Goal: Task Accomplishment & Management: Manage account settings

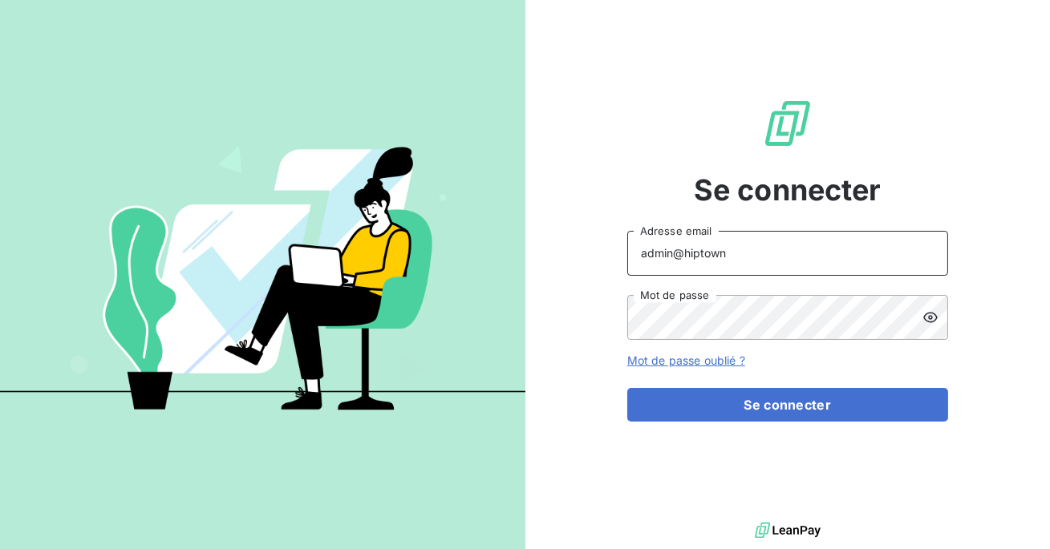
click at [739, 253] on input "admin@hiptown" at bounding box center [787, 253] width 321 height 45
type input "admin@delidrinks"
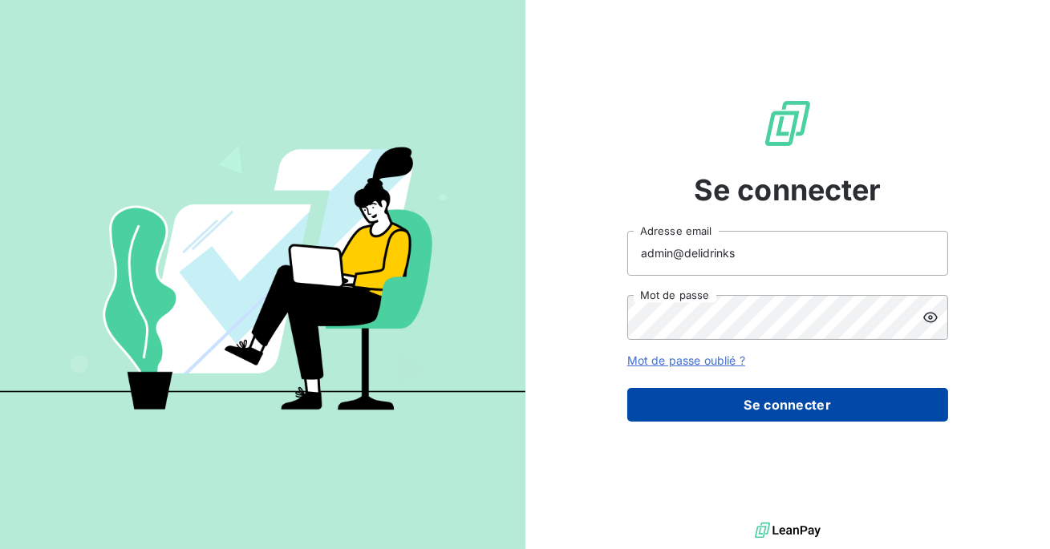
click at [756, 391] on button "Se connecter" at bounding box center [787, 405] width 321 height 34
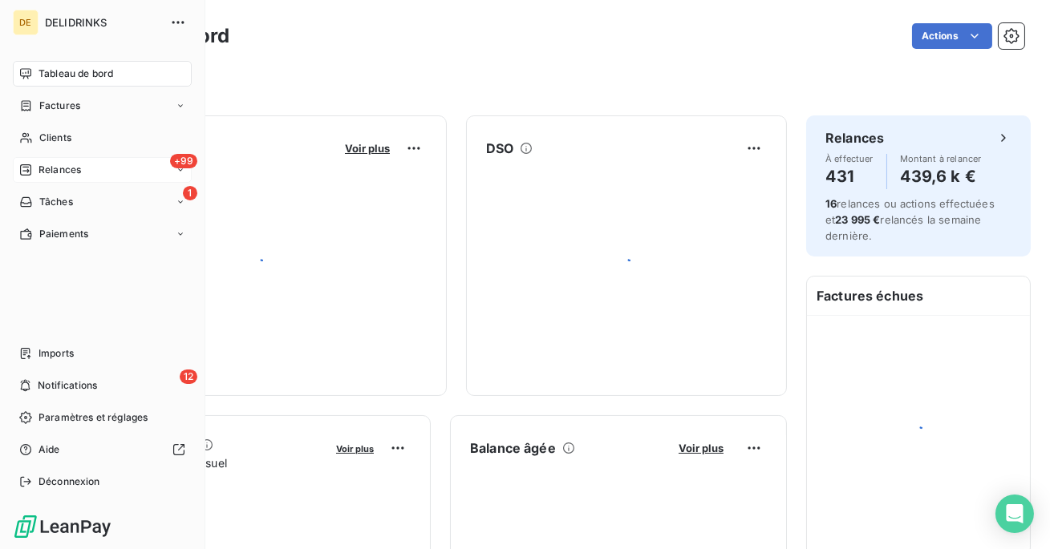
click at [83, 172] on div "+99 Relances" at bounding box center [102, 170] width 179 height 26
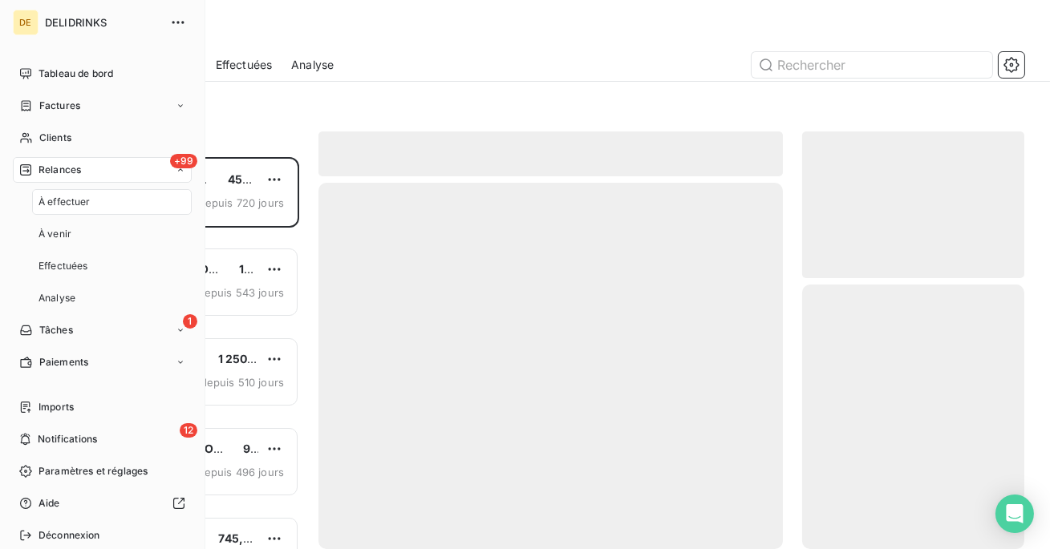
scroll to position [392, 222]
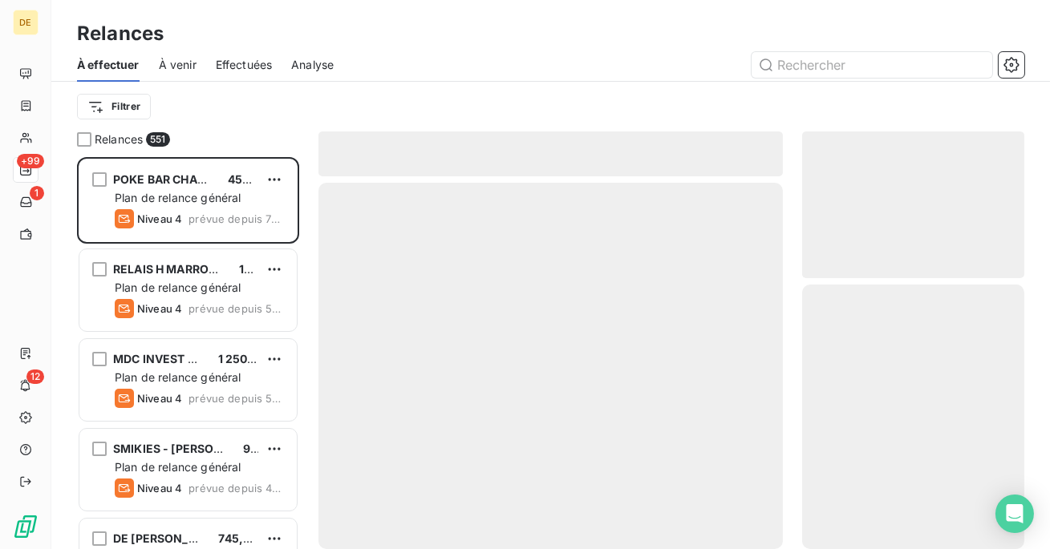
click at [250, 63] on span "Effectuées" at bounding box center [244, 65] width 57 height 16
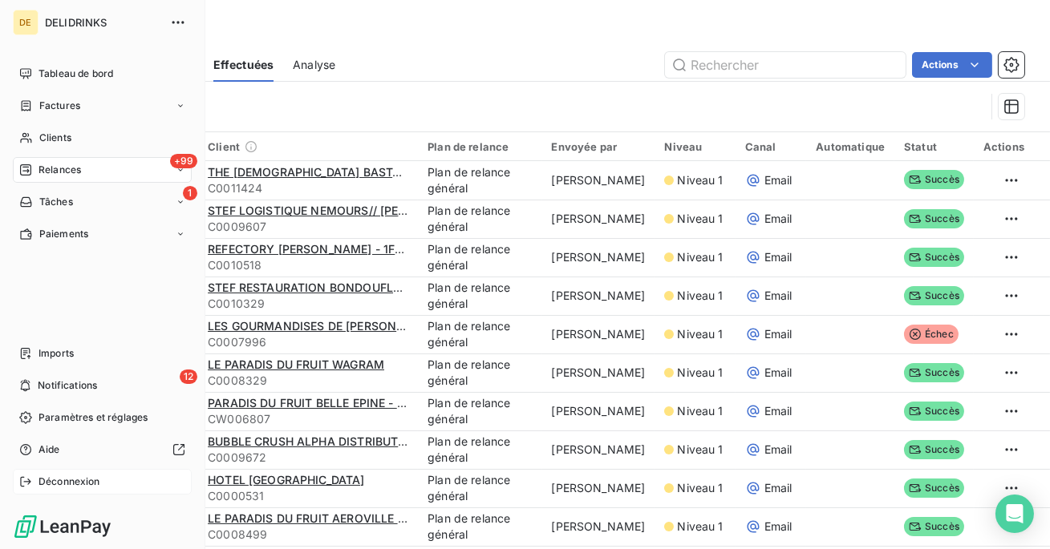
click at [67, 488] on span "Déconnexion" at bounding box center [69, 482] width 62 height 14
